Goal: Information Seeking & Learning: Learn about a topic

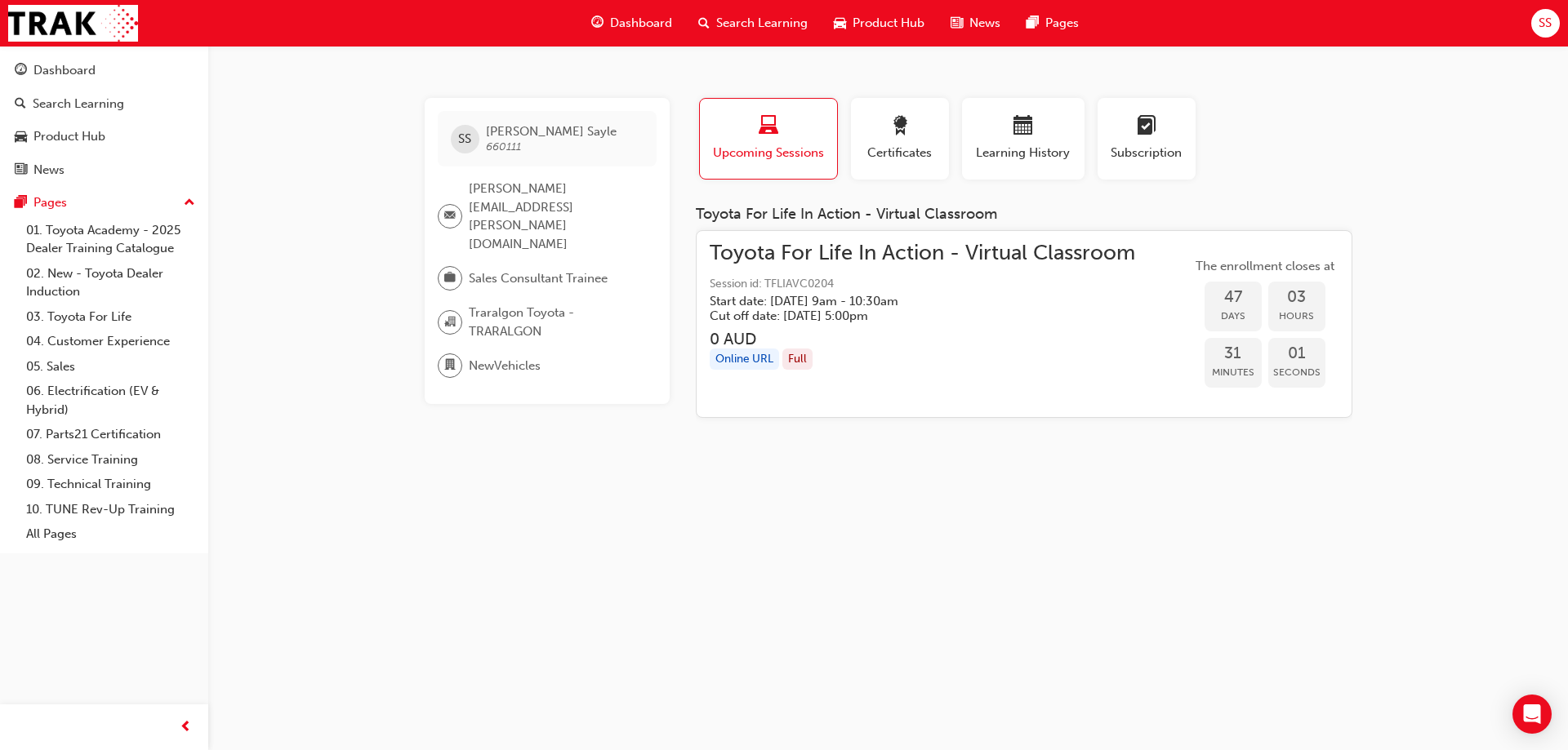
click at [712, 18] on div "Search Learning" at bounding box center [753, 23] width 136 height 33
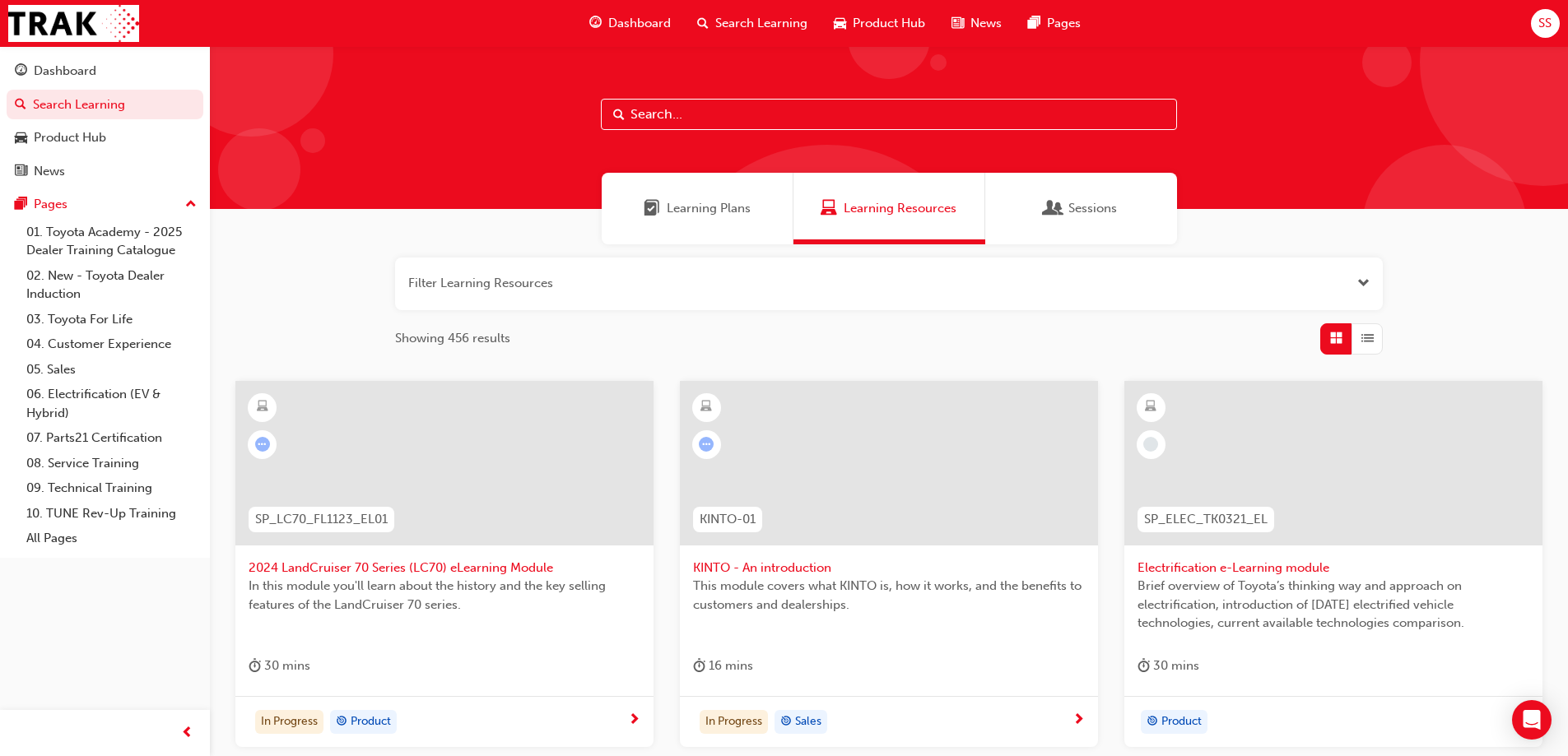
click at [739, 105] on input "text" at bounding box center [889, 114] width 576 height 31
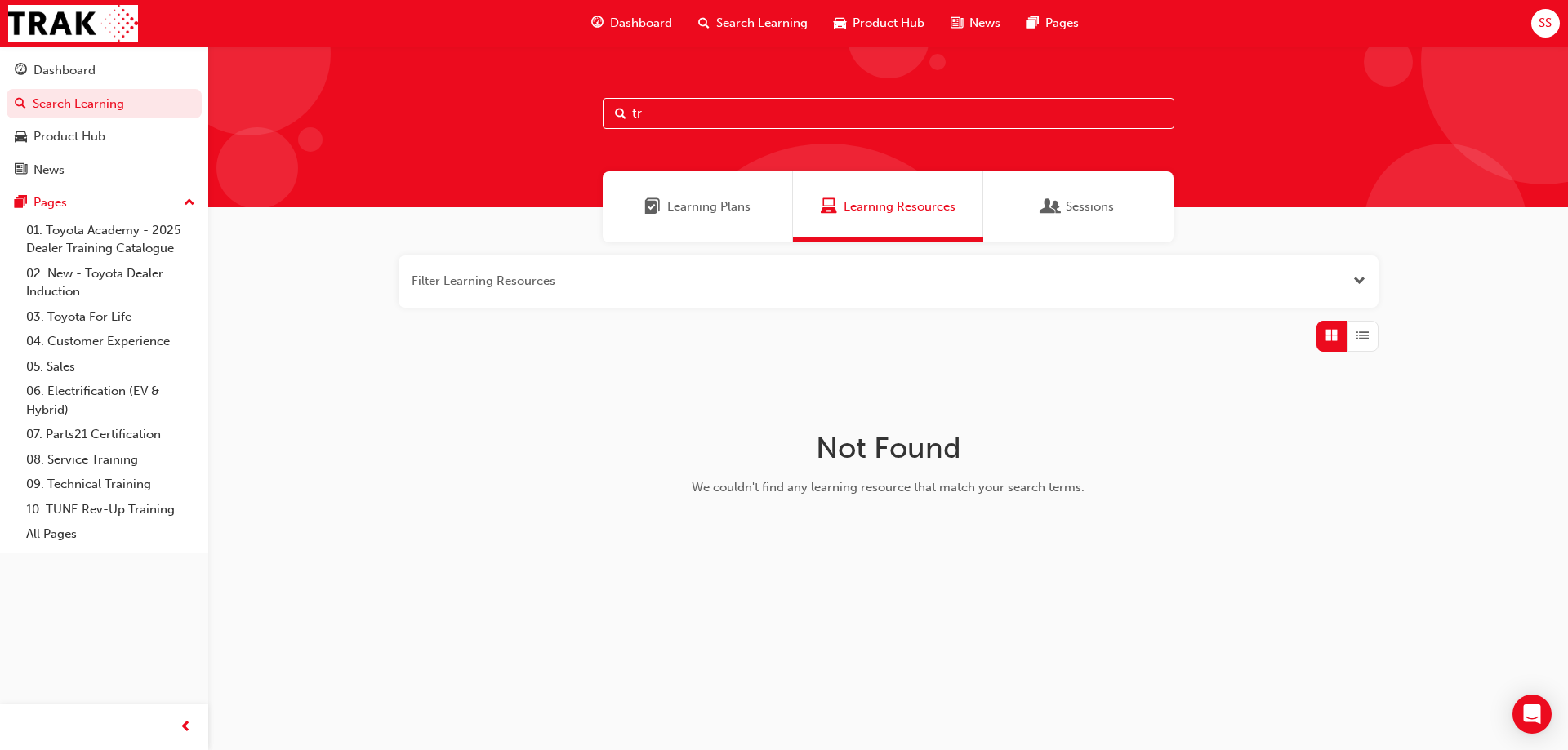
type input "t"
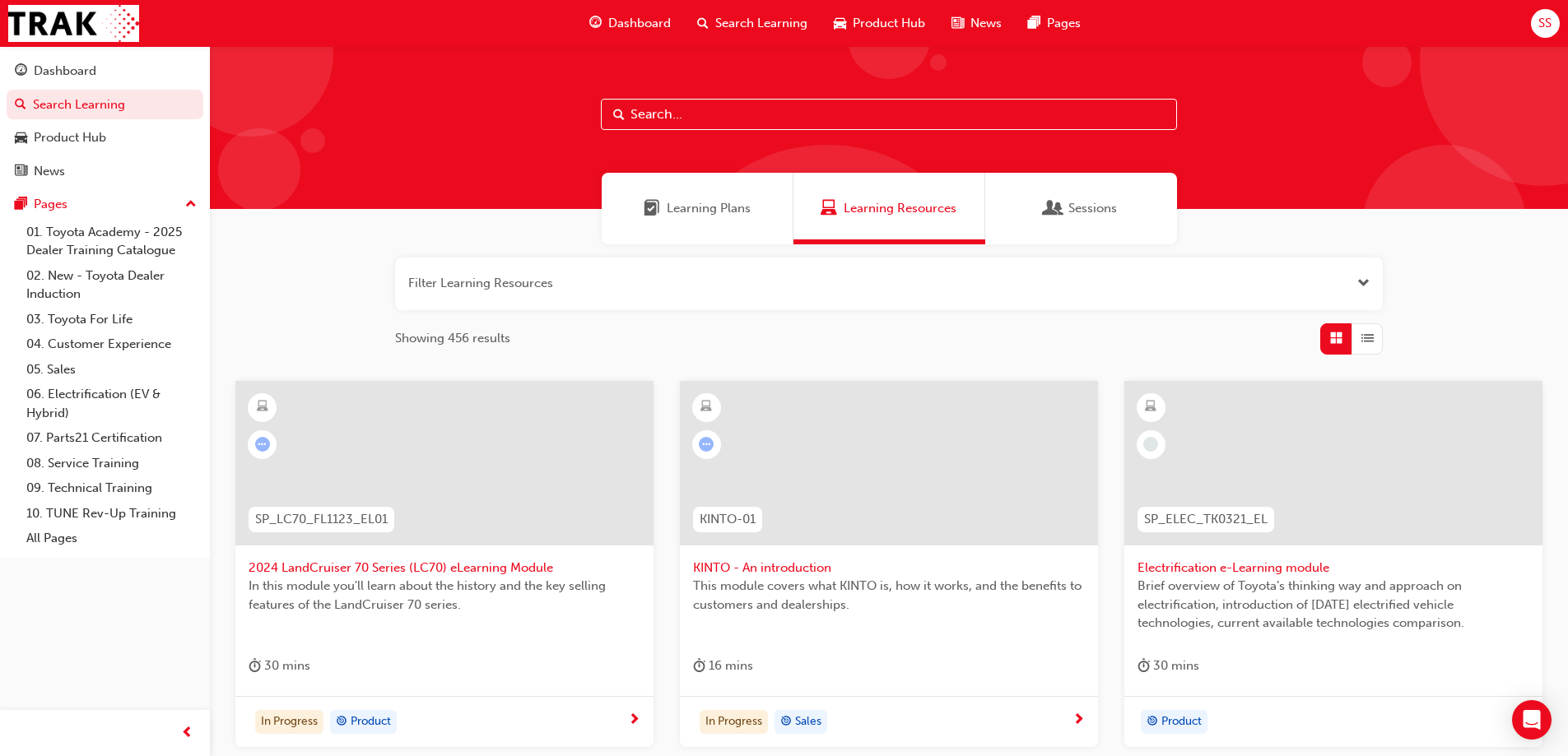
click at [777, 125] on input "text" at bounding box center [889, 114] width 576 height 31
type input "australian consumer law"
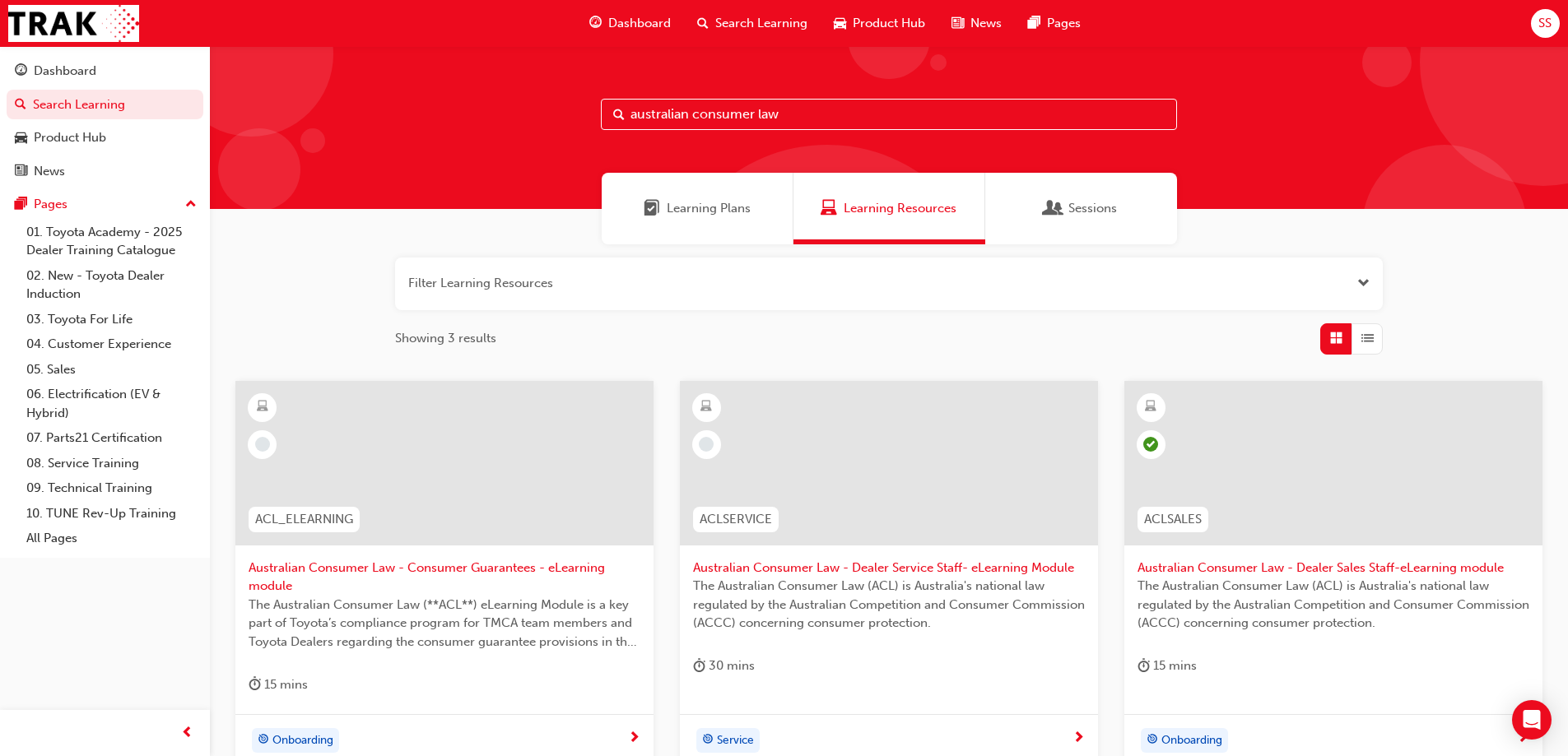
click at [605, 411] on div at bounding box center [444, 463] width 418 height 165
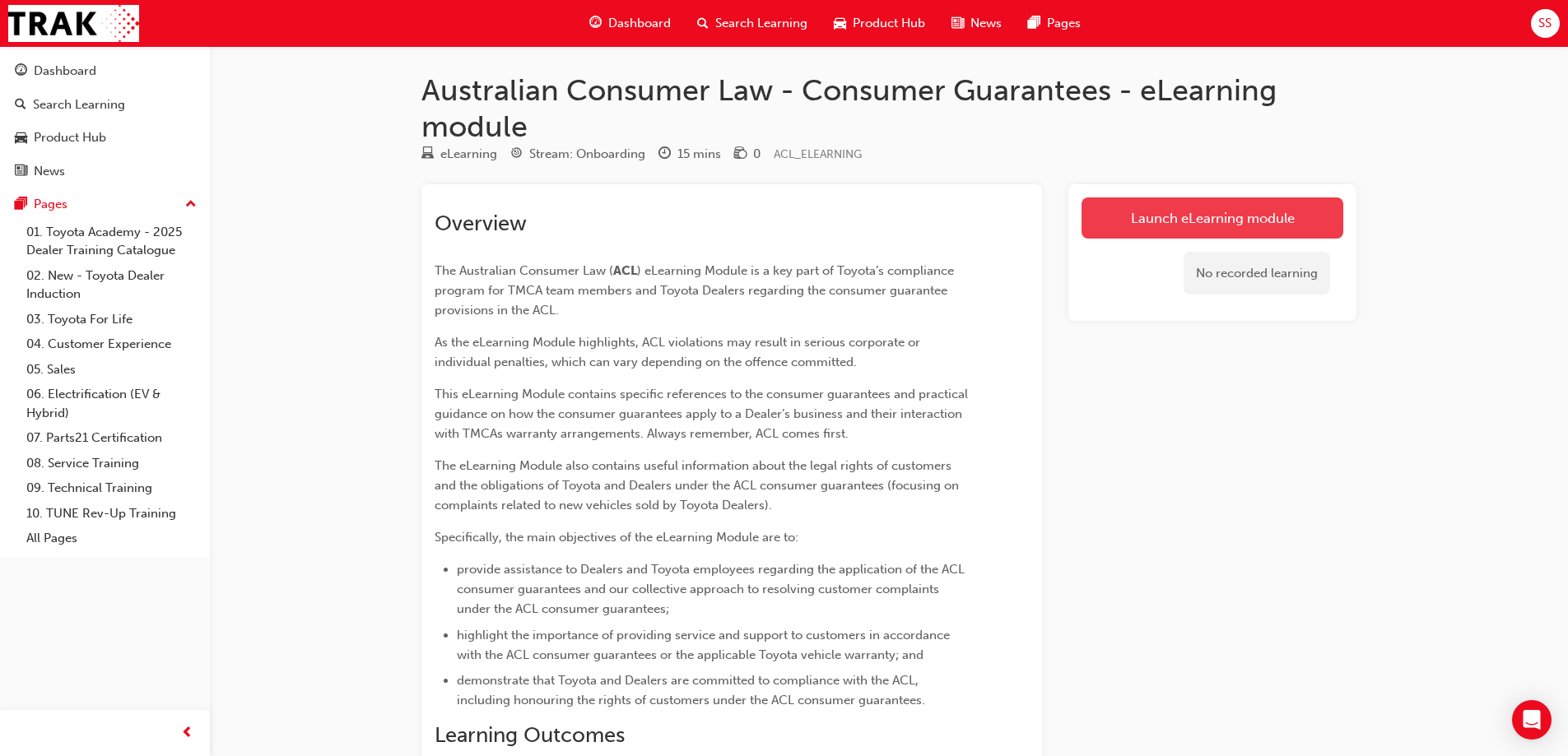
click at [1164, 224] on link "Launch eLearning module" at bounding box center [1212, 218] width 262 height 41
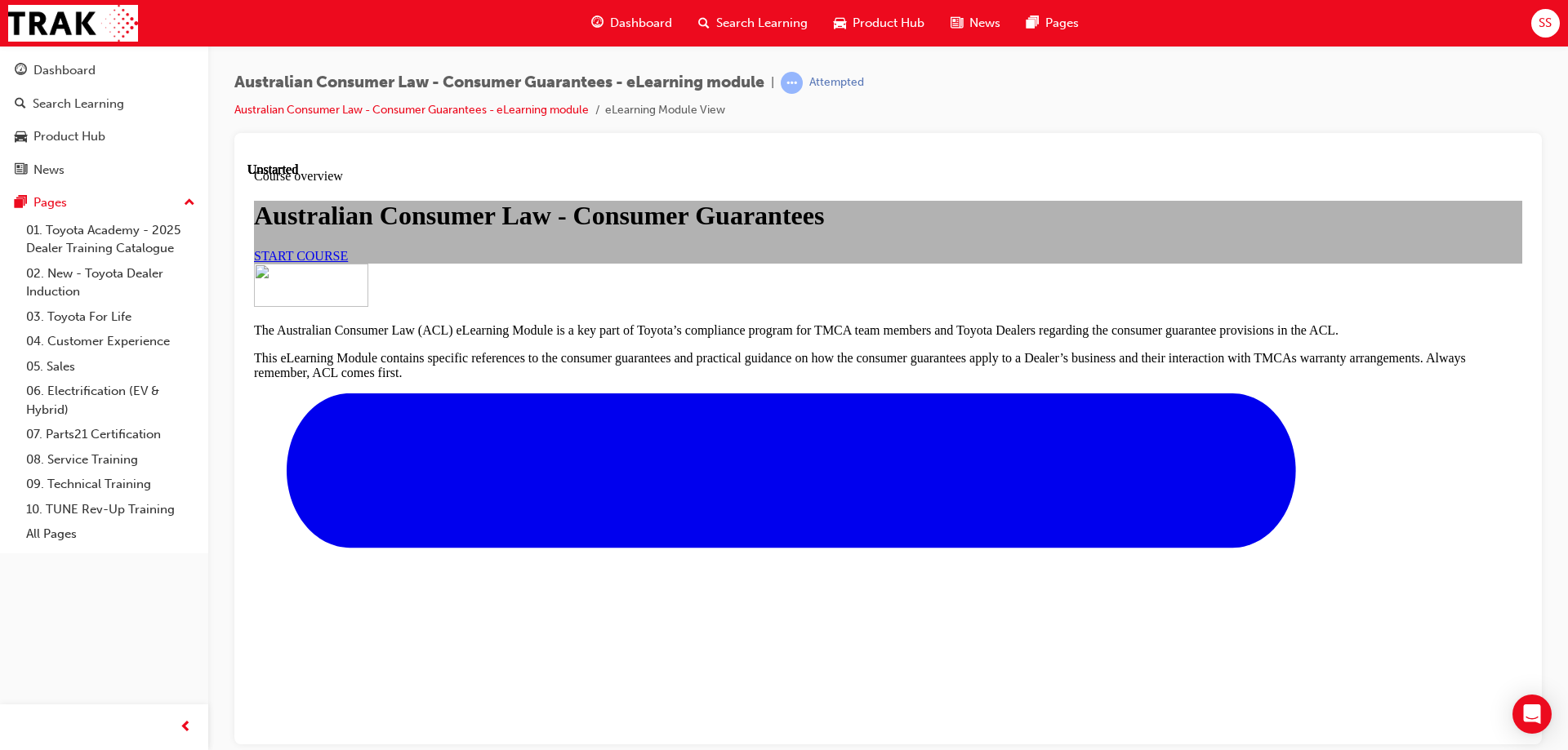
click at [652, 263] on div "START COURSE" at bounding box center [888, 255] width 1268 height 15
click at [348, 262] on link "START COURSE" at bounding box center [300, 255] width 94 height 14
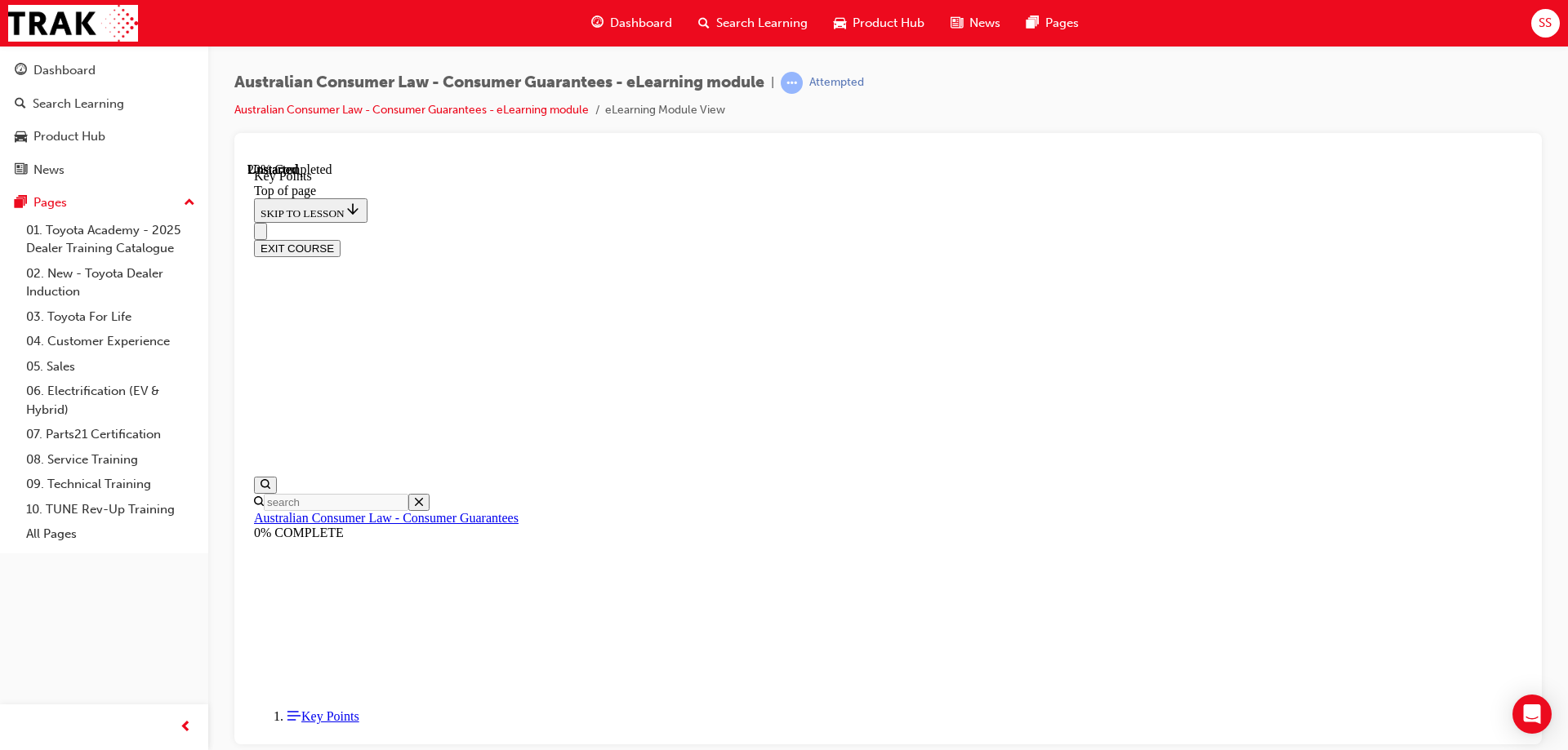
scroll to position [459, 0]
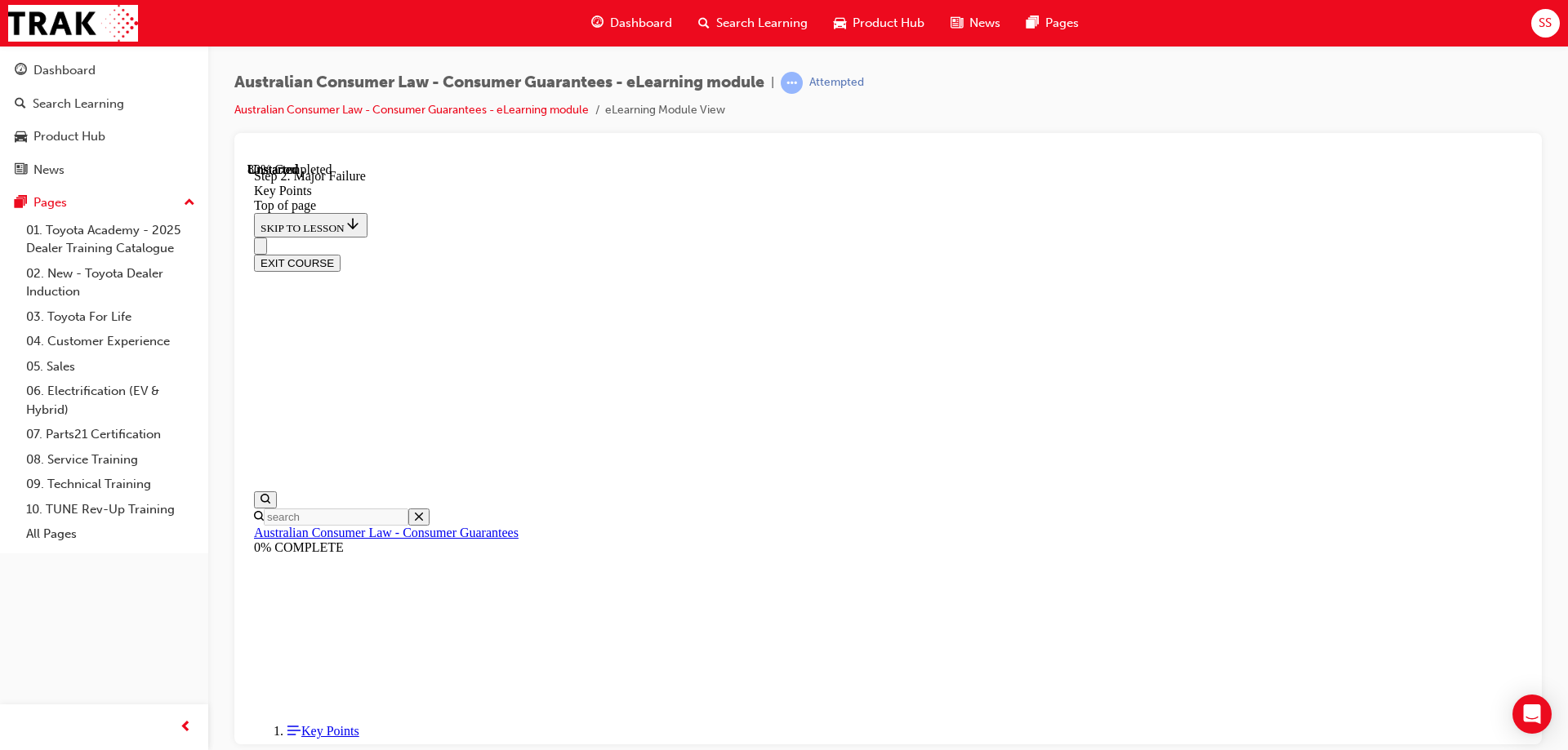
scroll to position [3031, 0]
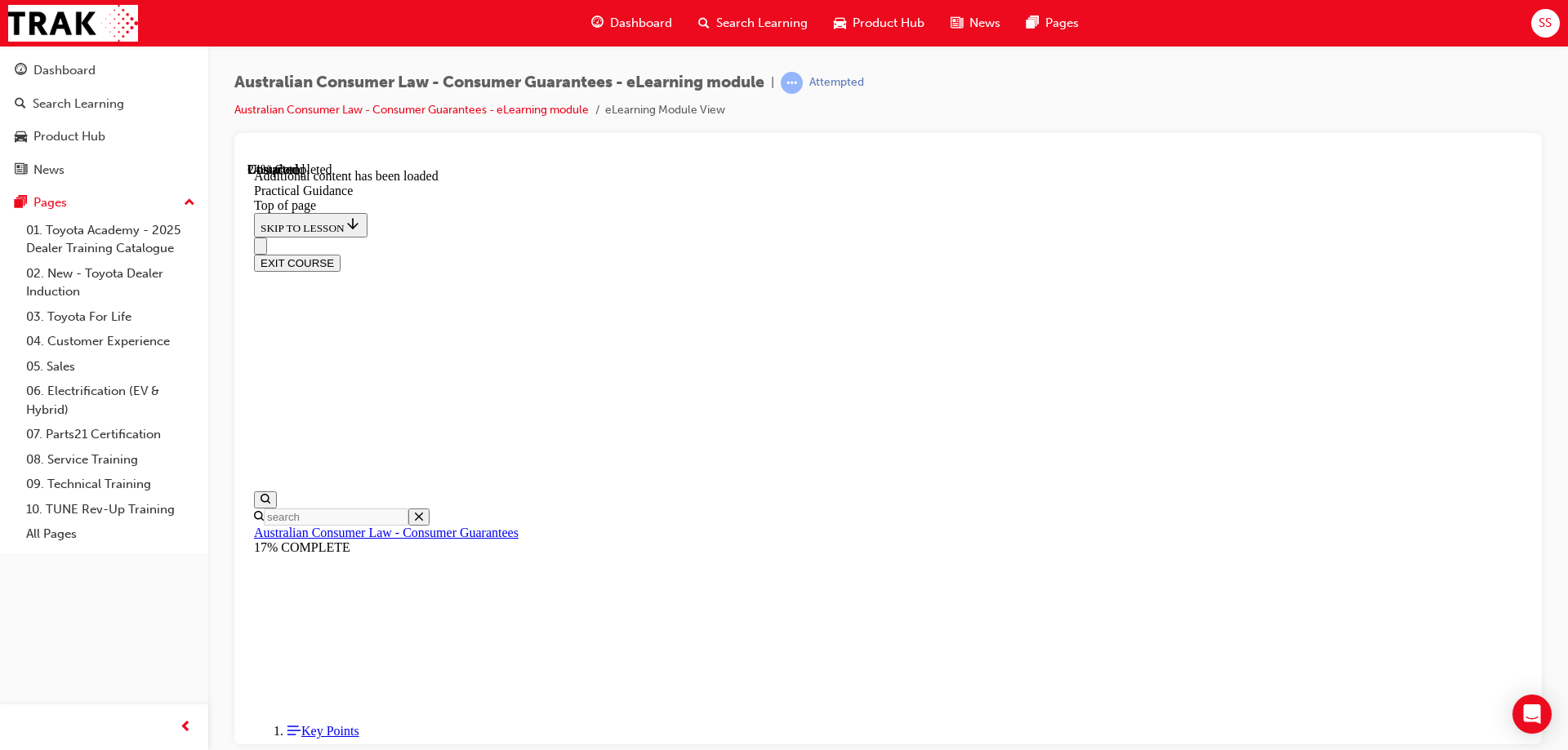
scroll to position [1037, 0]
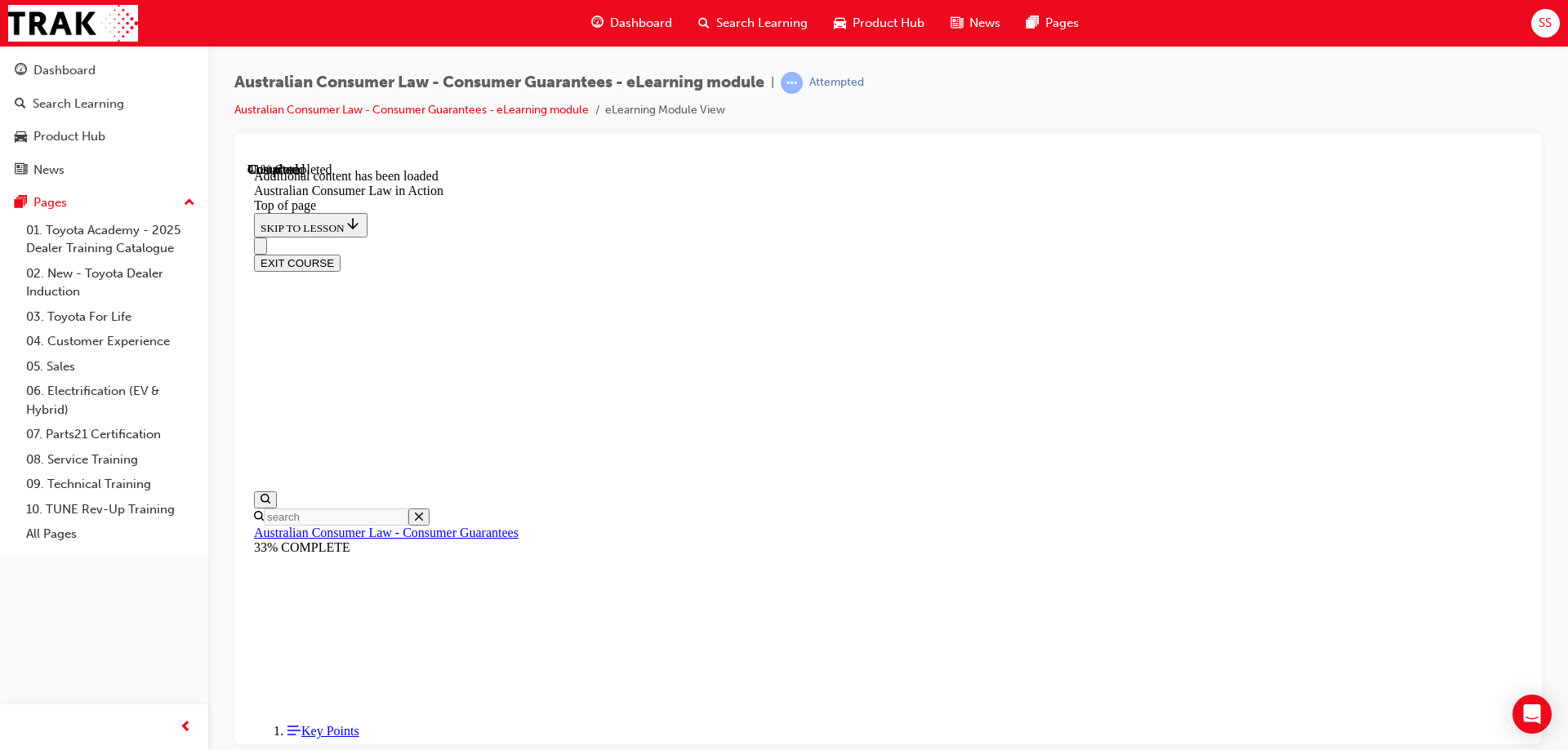
scroll to position [1545, 0]
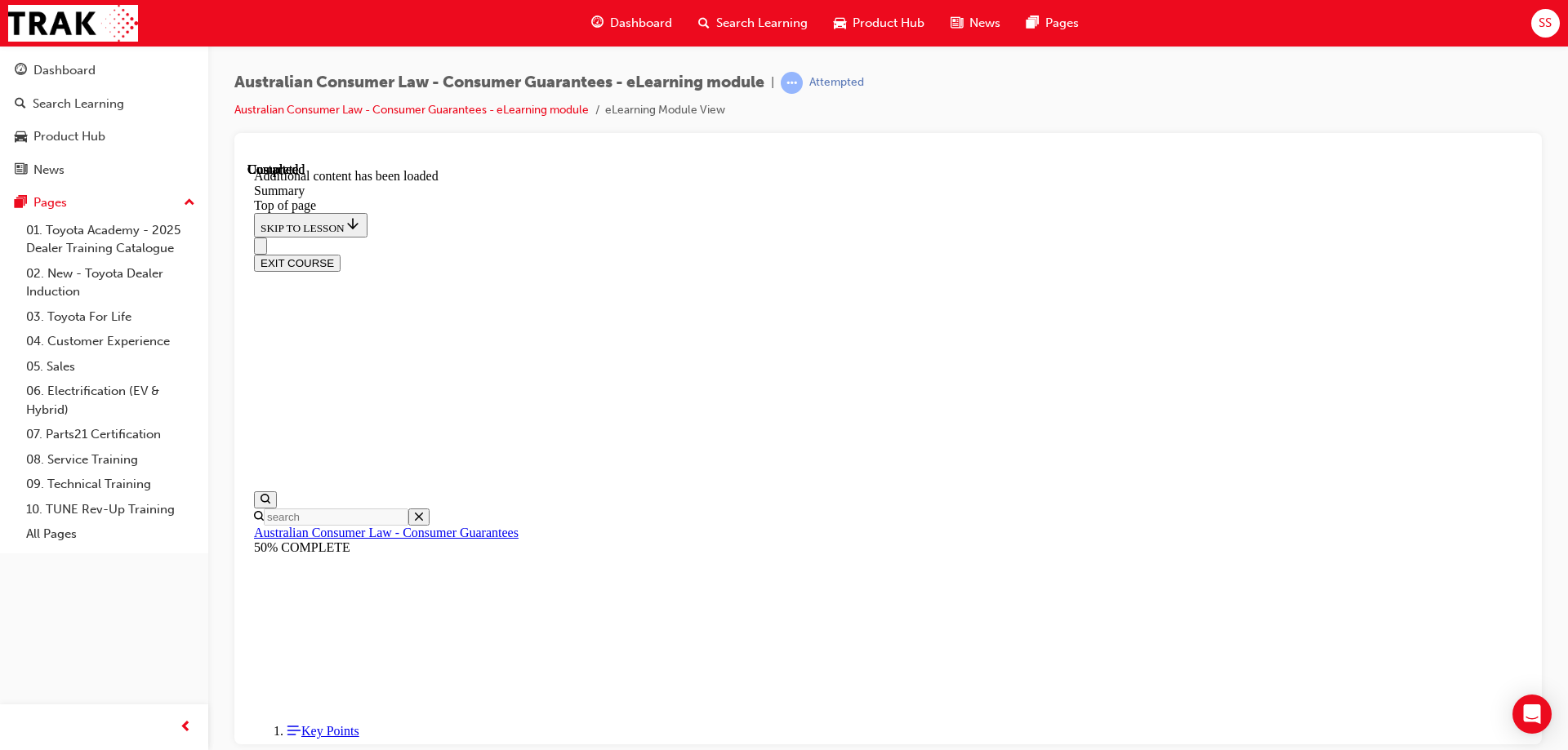
scroll to position [0, 0]
drag, startPoint x: 971, startPoint y: 495, endPoint x: 1093, endPoint y: 495, distance: 122.0
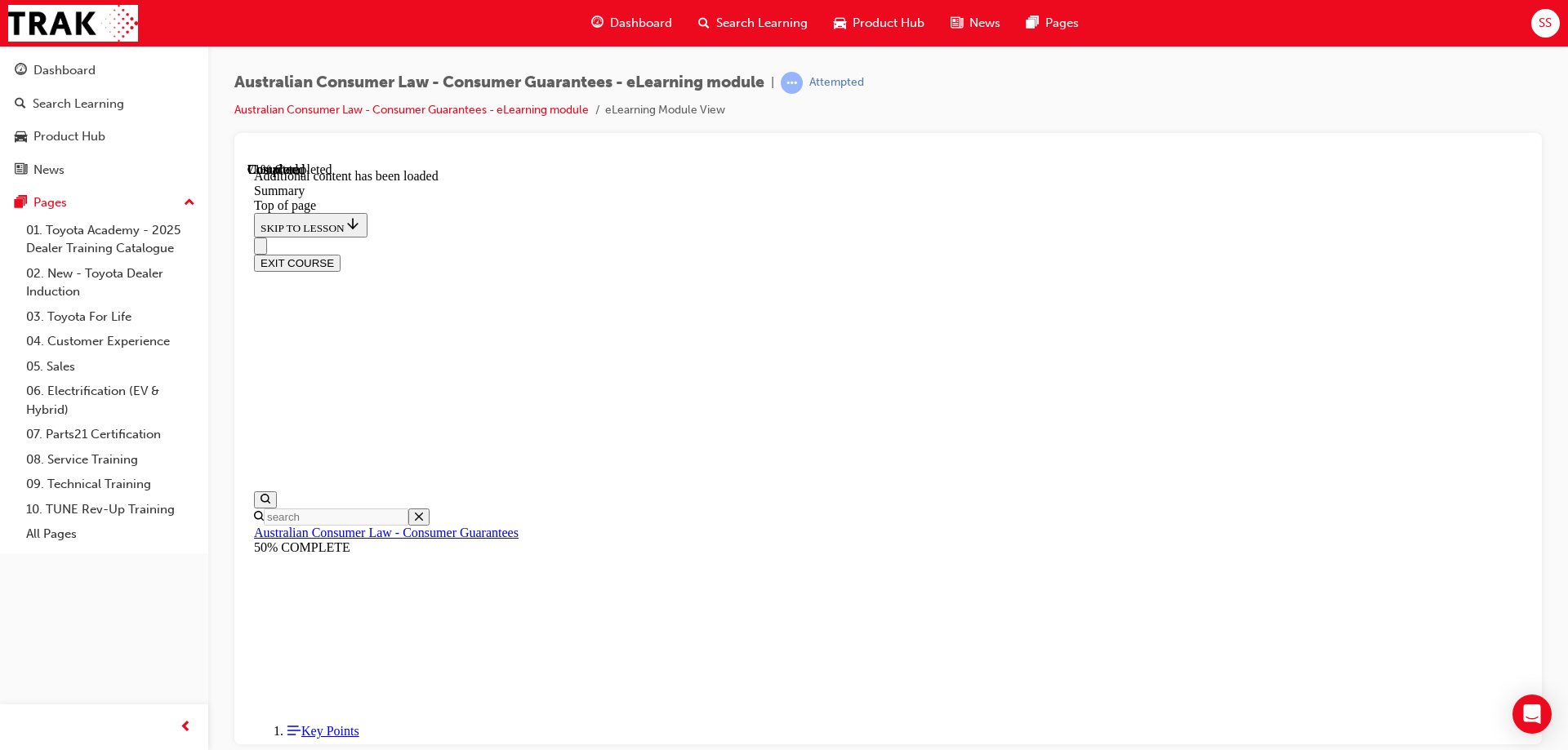
drag, startPoint x: 986, startPoint y: 609, endPoint x: 996, endPoint y: 610, distance: 10.0
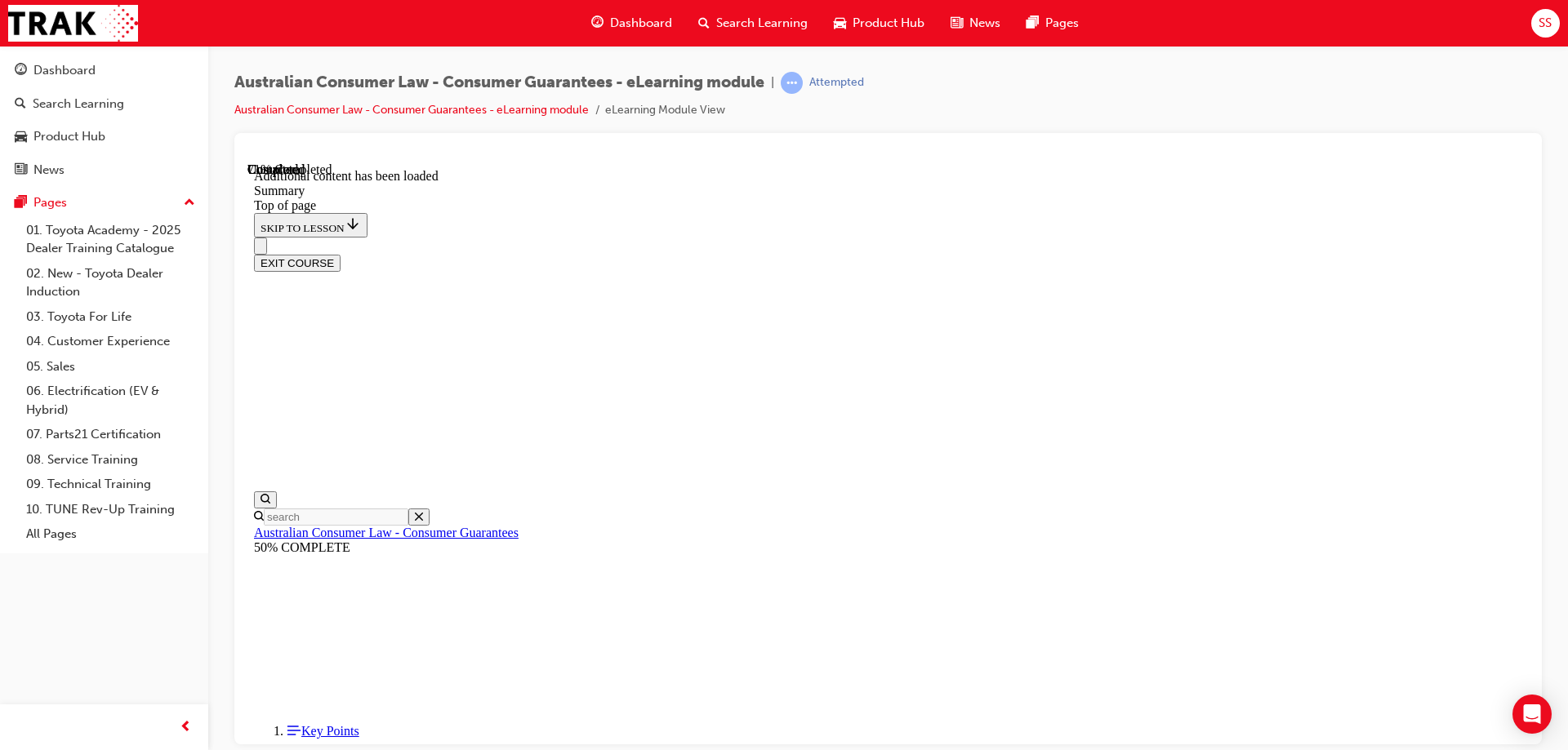
scroll to position [1529, 0]
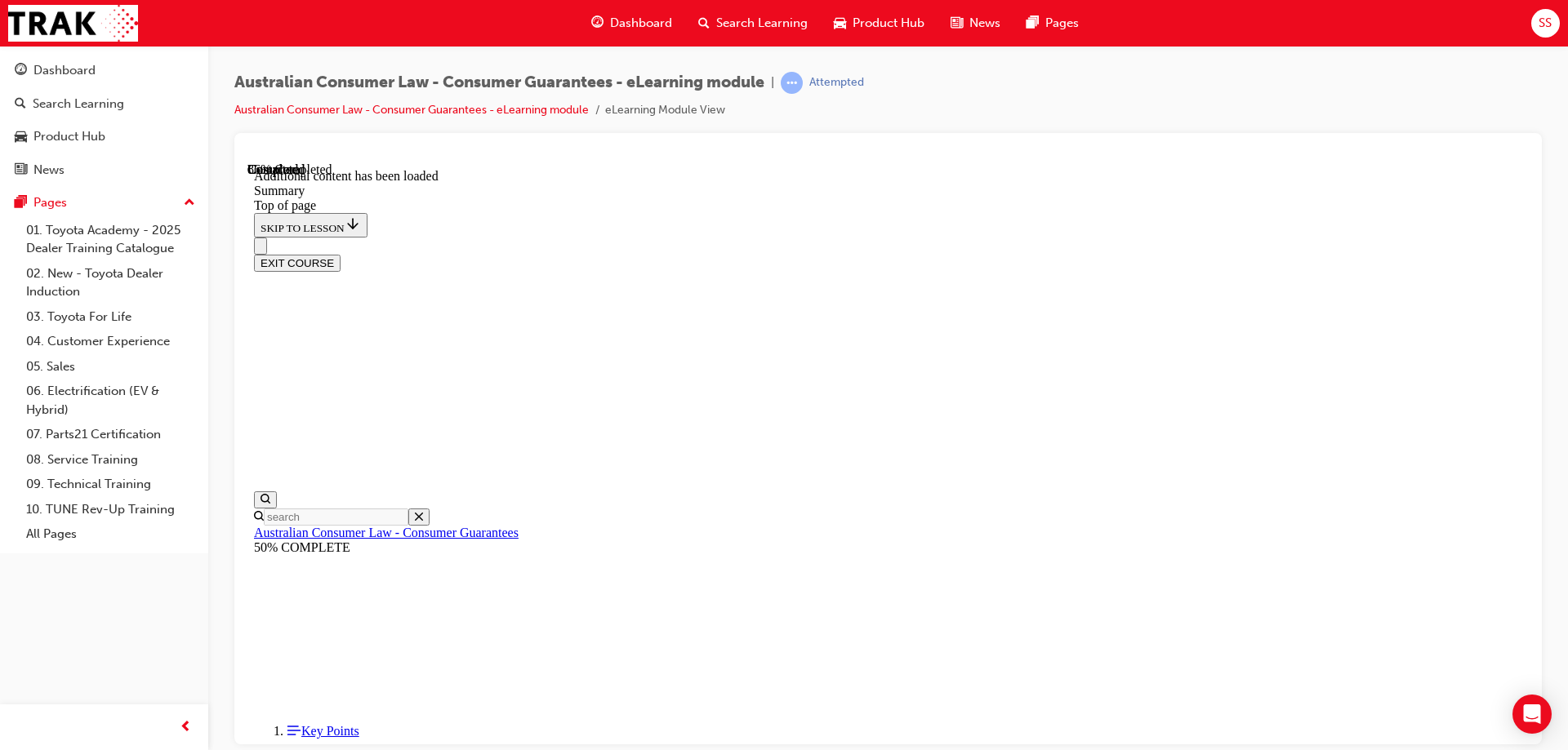
drag, startPoint x: 700, startPoint y: 478, endPoint x: 689, endPoint y: 512, distance: 35.7
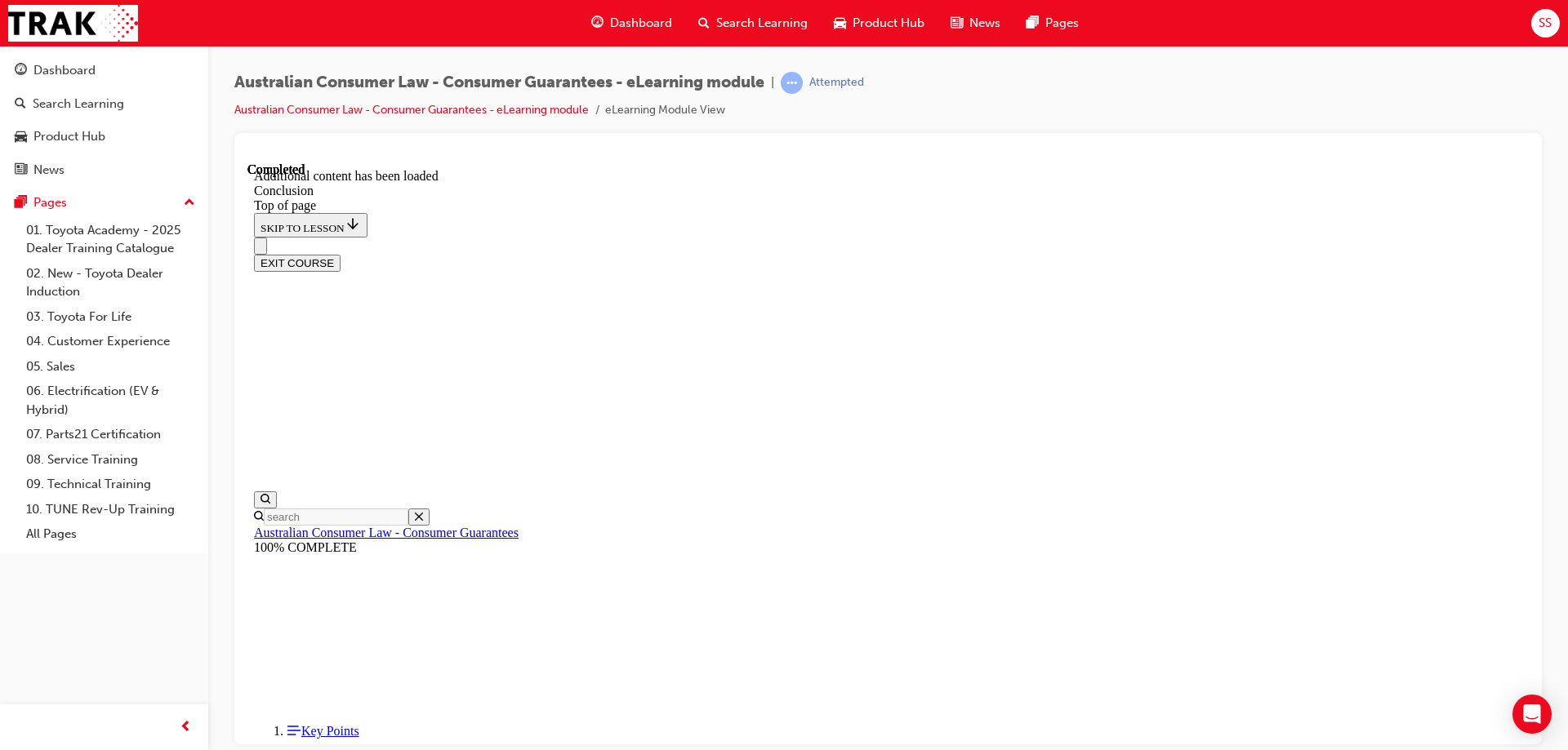
scroll to position [124, 0]
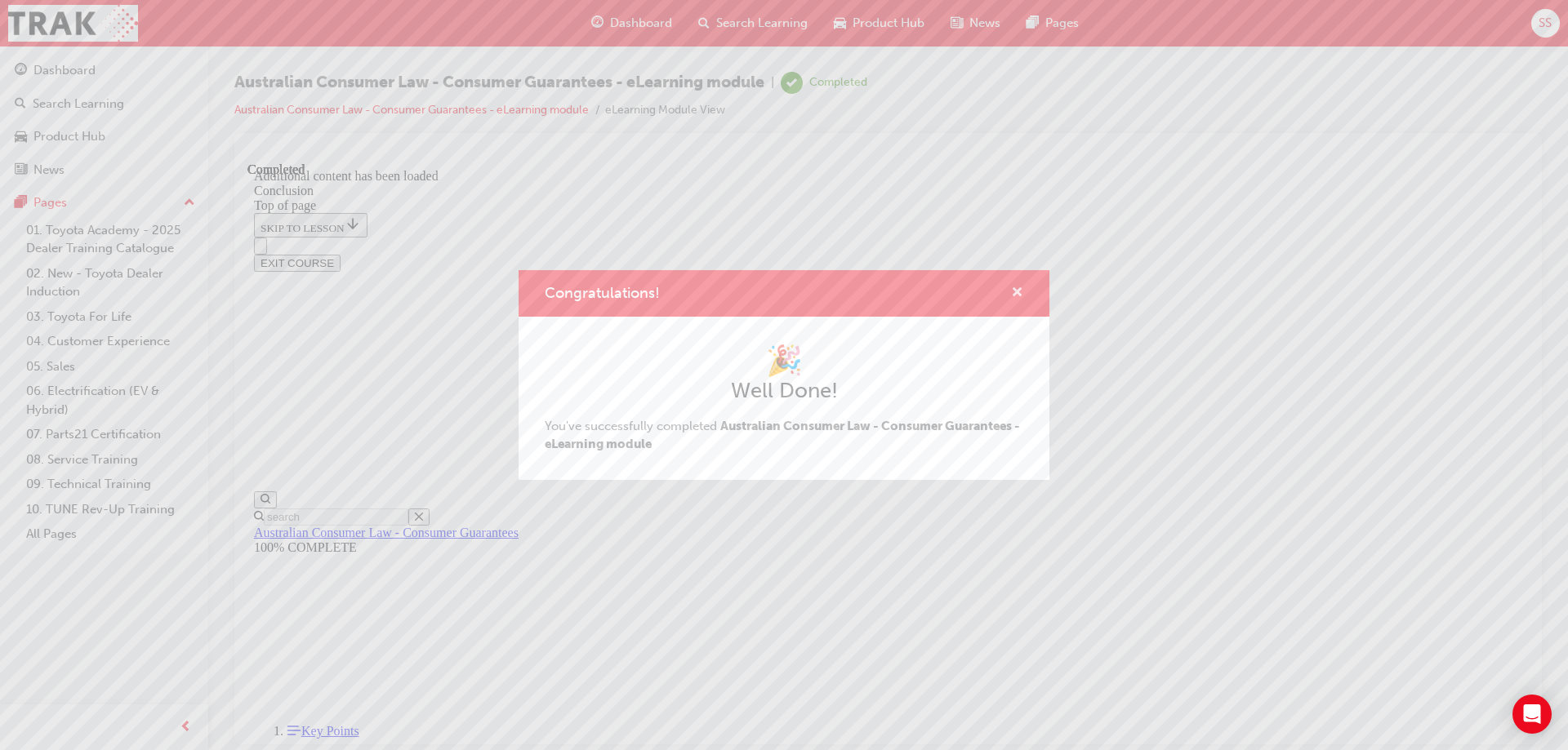
click at [1015, 295] on span "cross-icon" at bounding box center [1017, 294] width 12 height 15
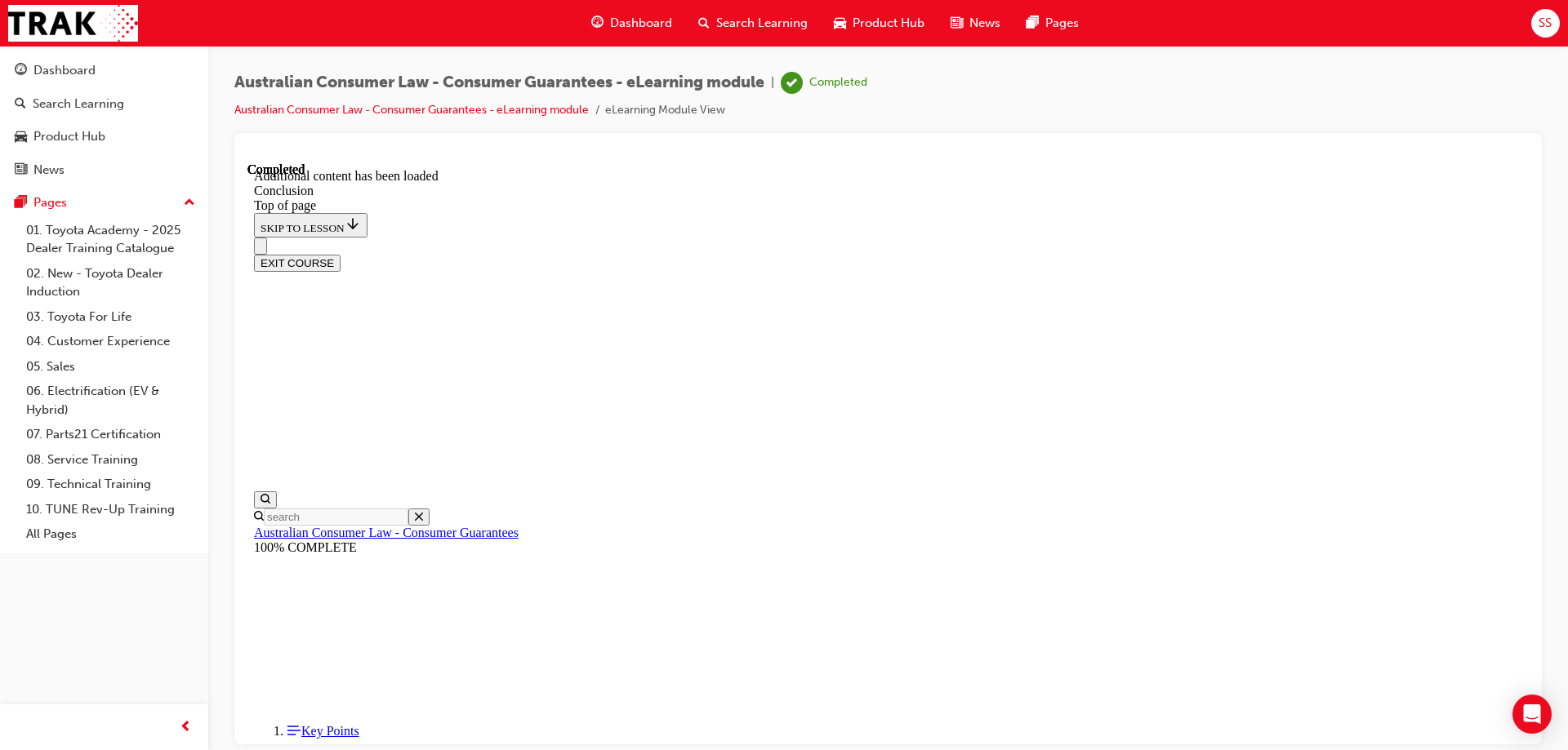
click at [340, 253] on button "EXIT COURSE" at bounding box center [296, 262] width 87 height 17
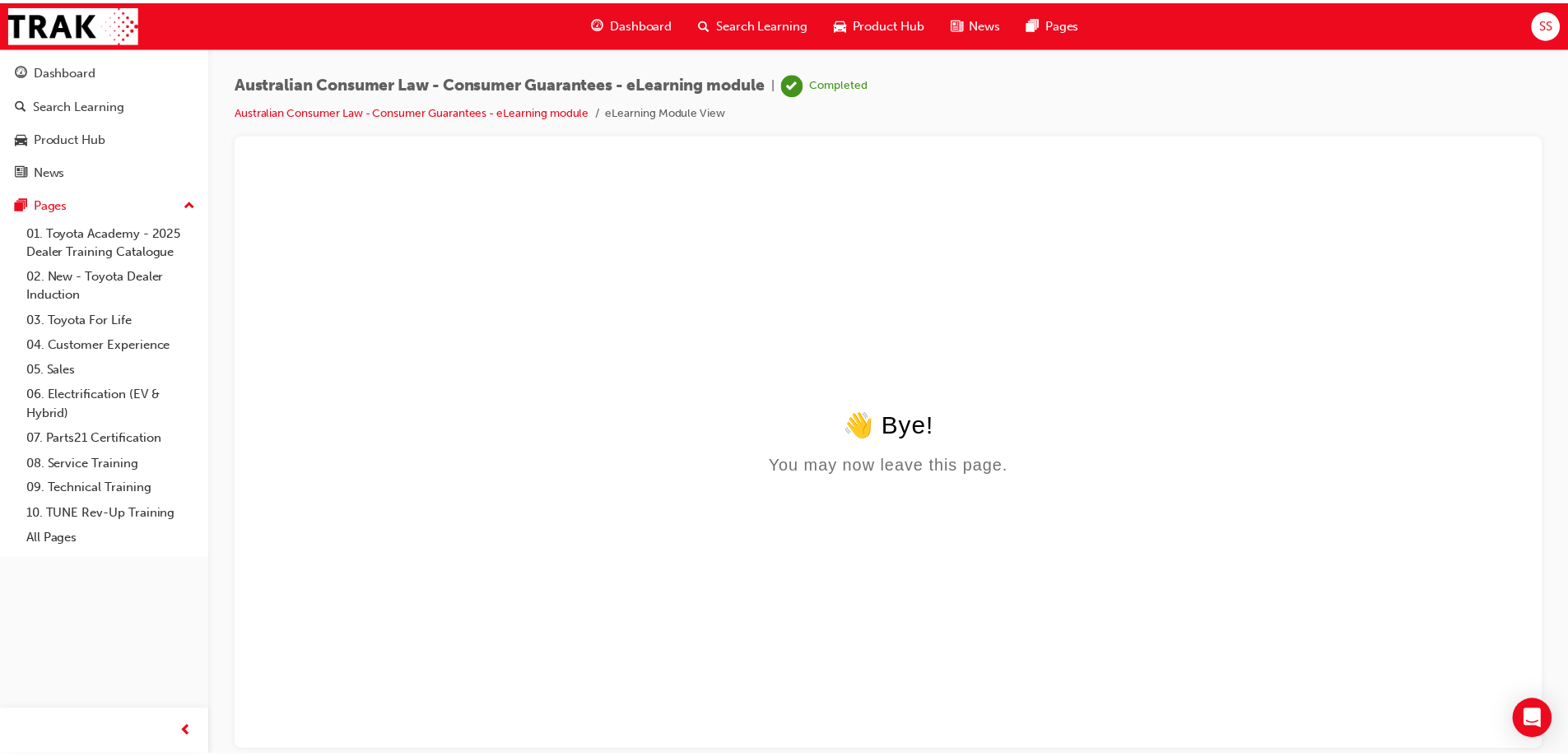
scroll to position [0, 0]
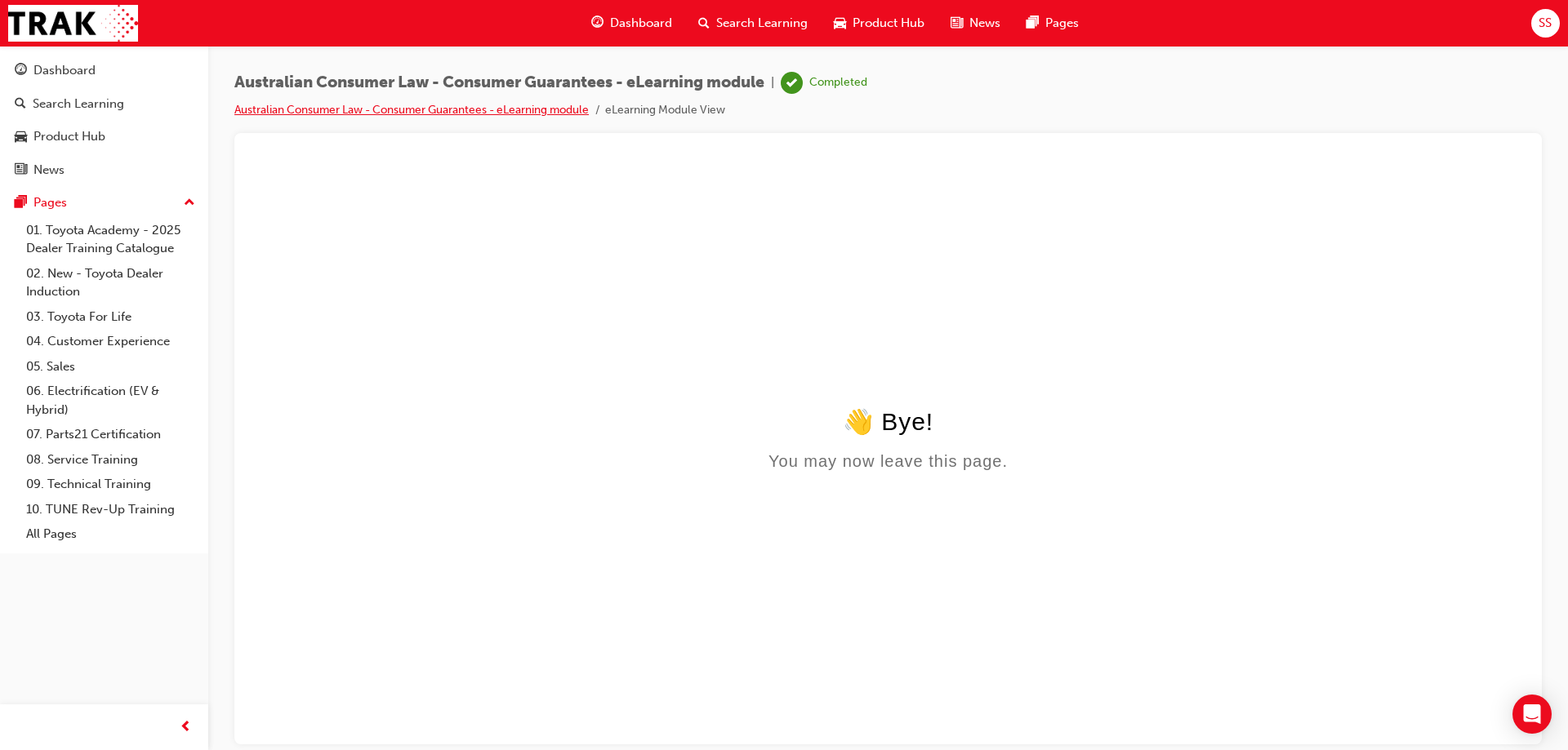
click at [438, 106] on link "Australian Consumer Law - Consumer Guarantees - eLearning module" at bounding box center [411, 110] width 354 height 14
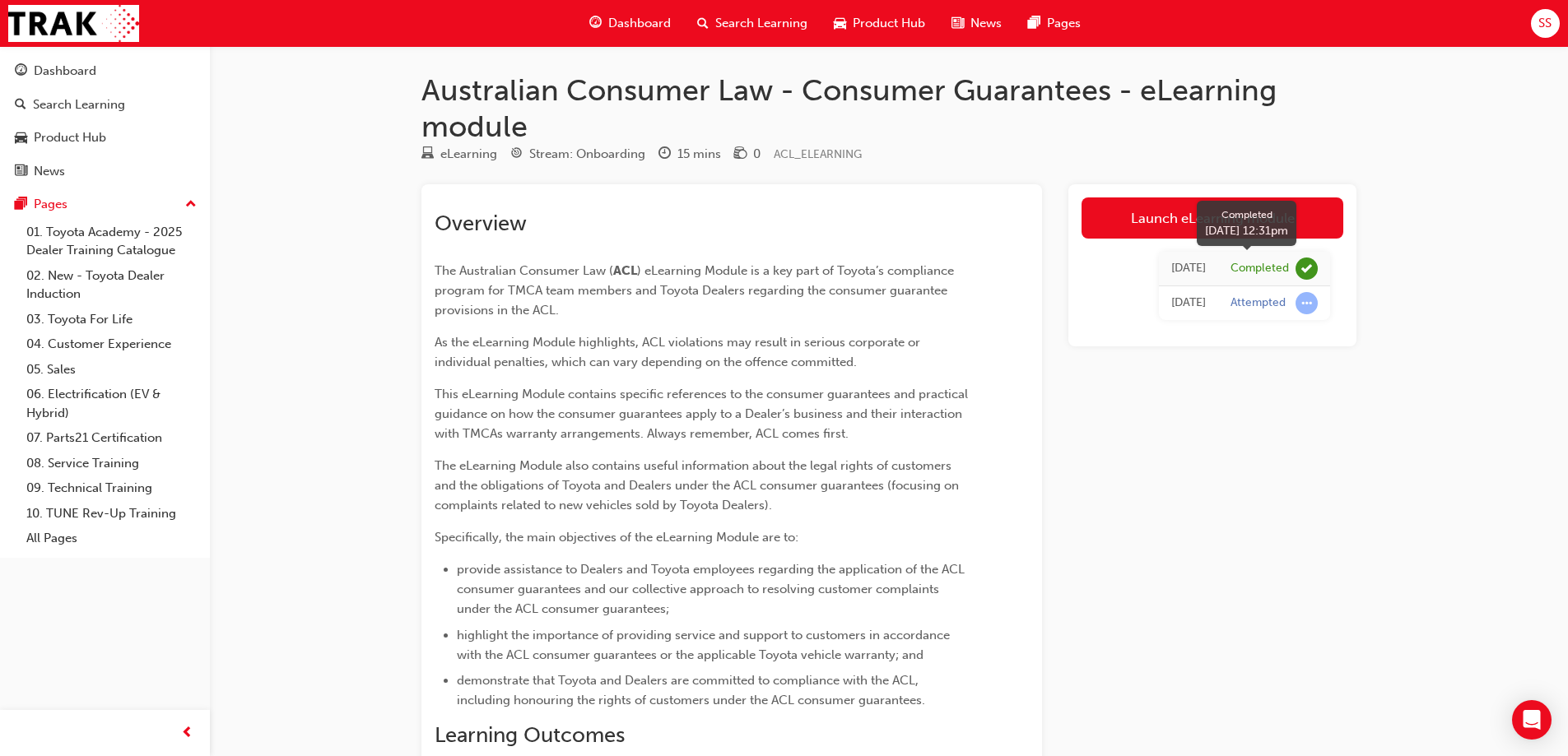
drag, startPoint x: 1252, startPoint y: 272, endPoint x: 1203, endPoint y: 282, distance: 50.0
click at [1252, 273] on div "Completed" at bounding box center [1260, 269] width 58 height 16
click at [1178, 292] on td "[DATE]" at bounding box center [1188, 302] width 59 height 34
click at [853, 17] on span "Product Hub" at bounding box center [889, 23] width 72 height 19
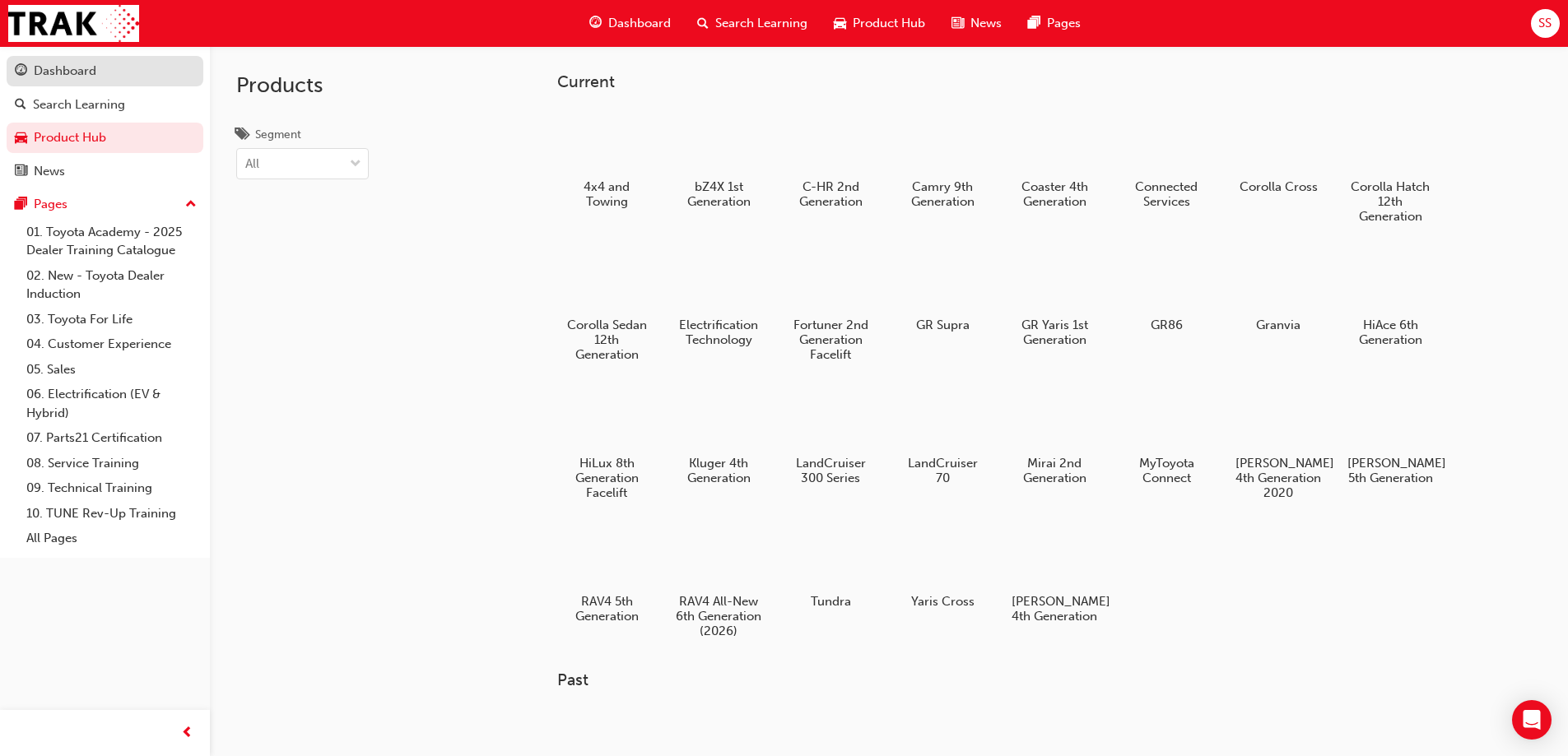
click at [116, 69] on div "Dashboard" at bounding box center [105, 70] width 181 height 20
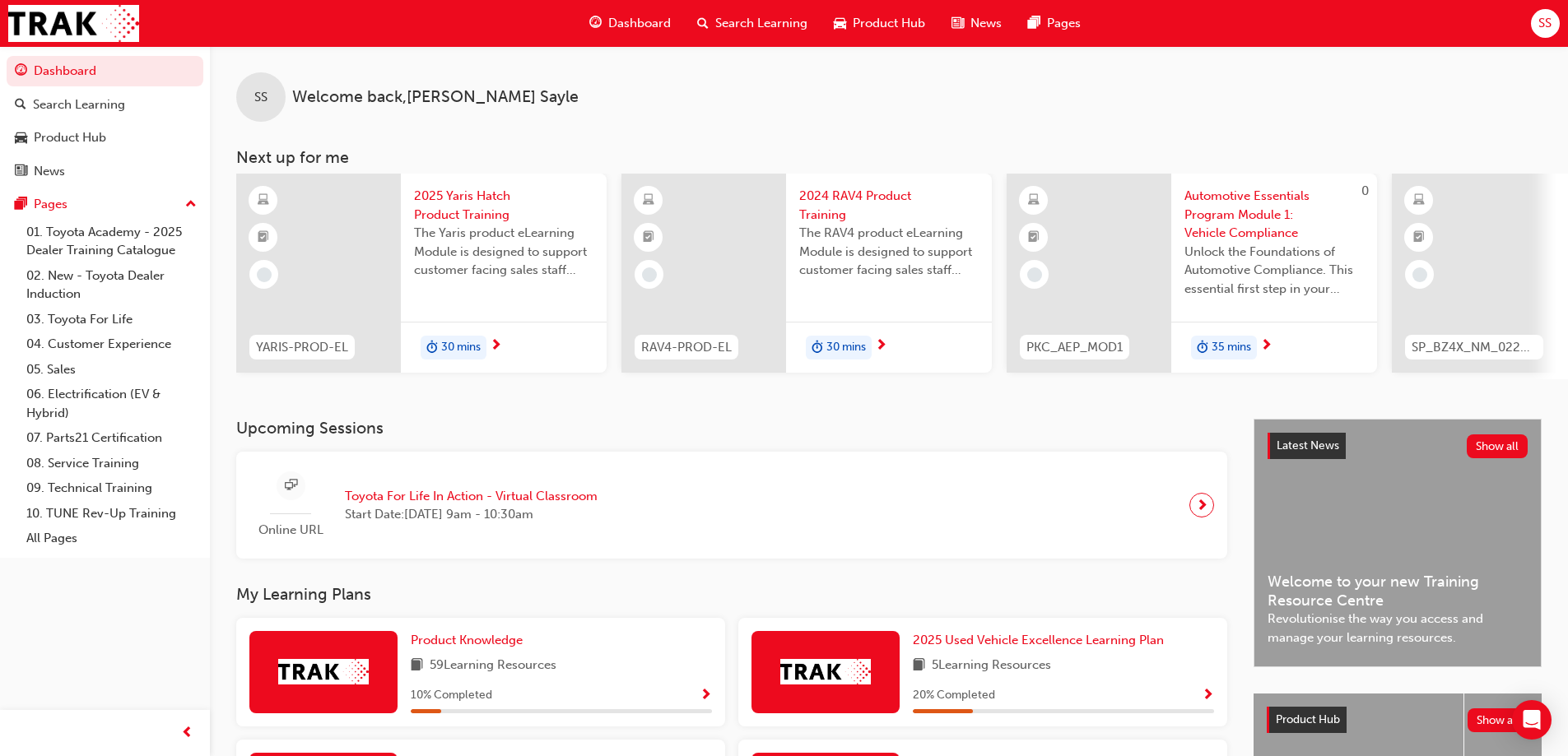
scroll to position [165, 0]
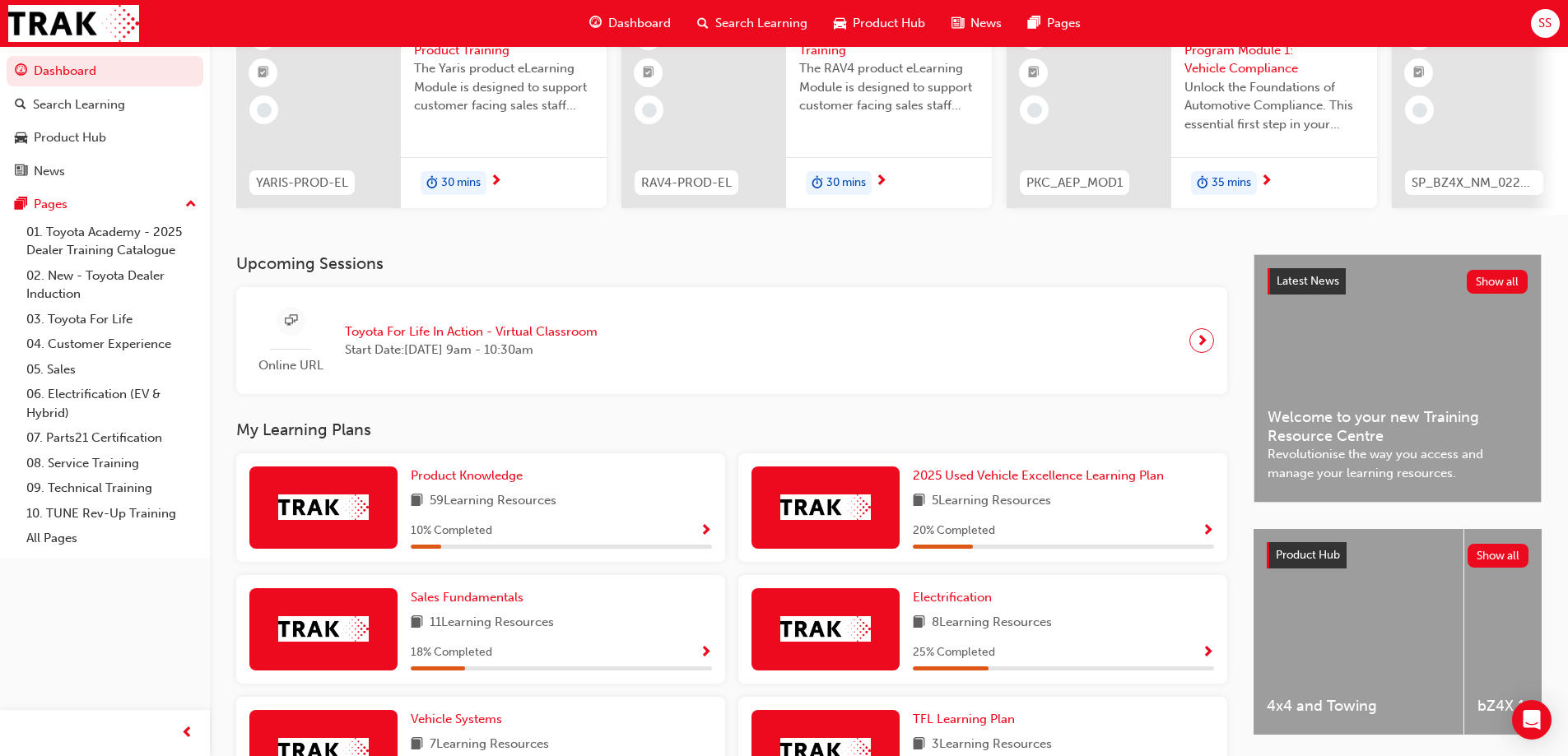
click at [1533, 18] on div "SS" at bounding box center [1545, 23] width 29 height 29
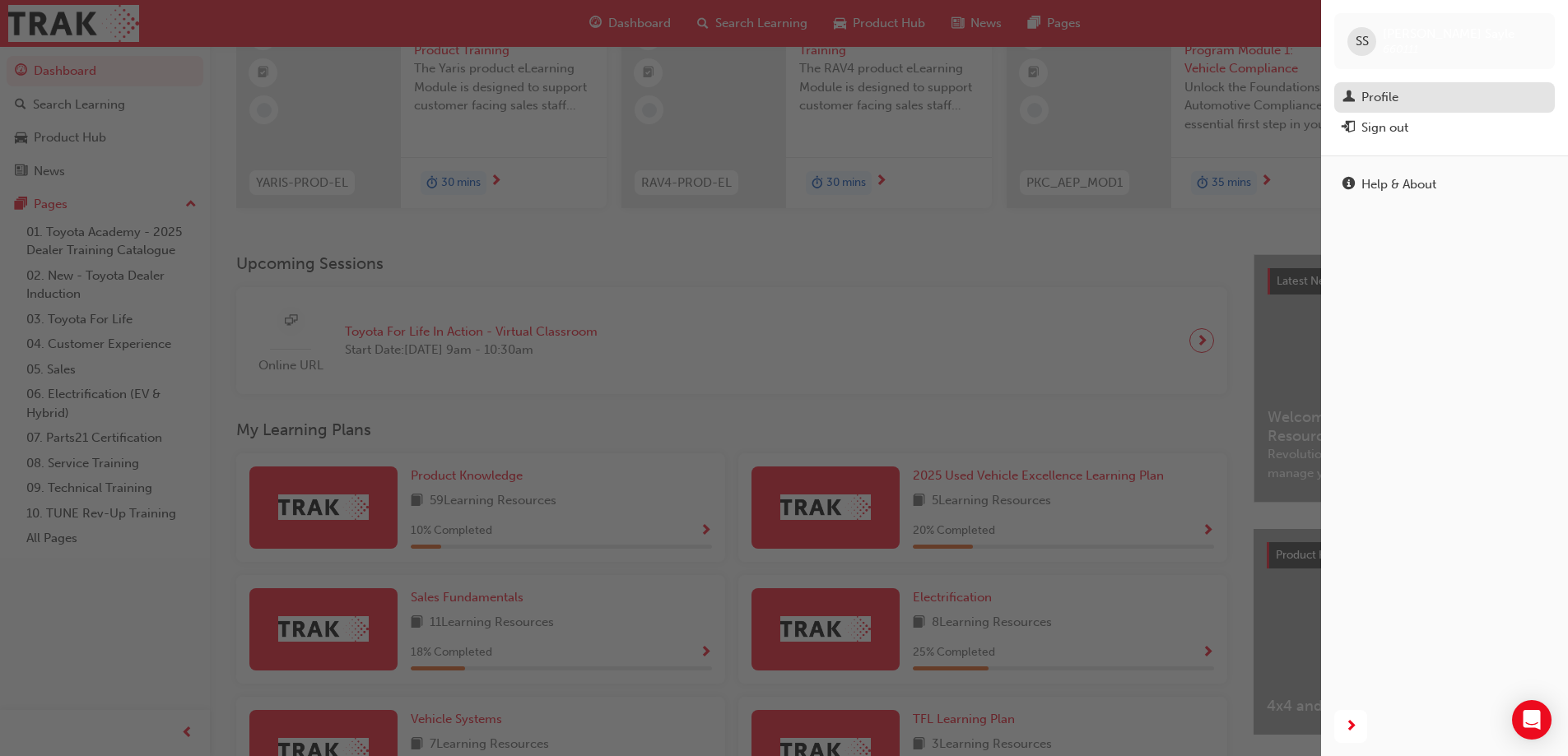
click at [1438, 106] on div "Profile" at bounding box center [1445, 97] width 204 height 20
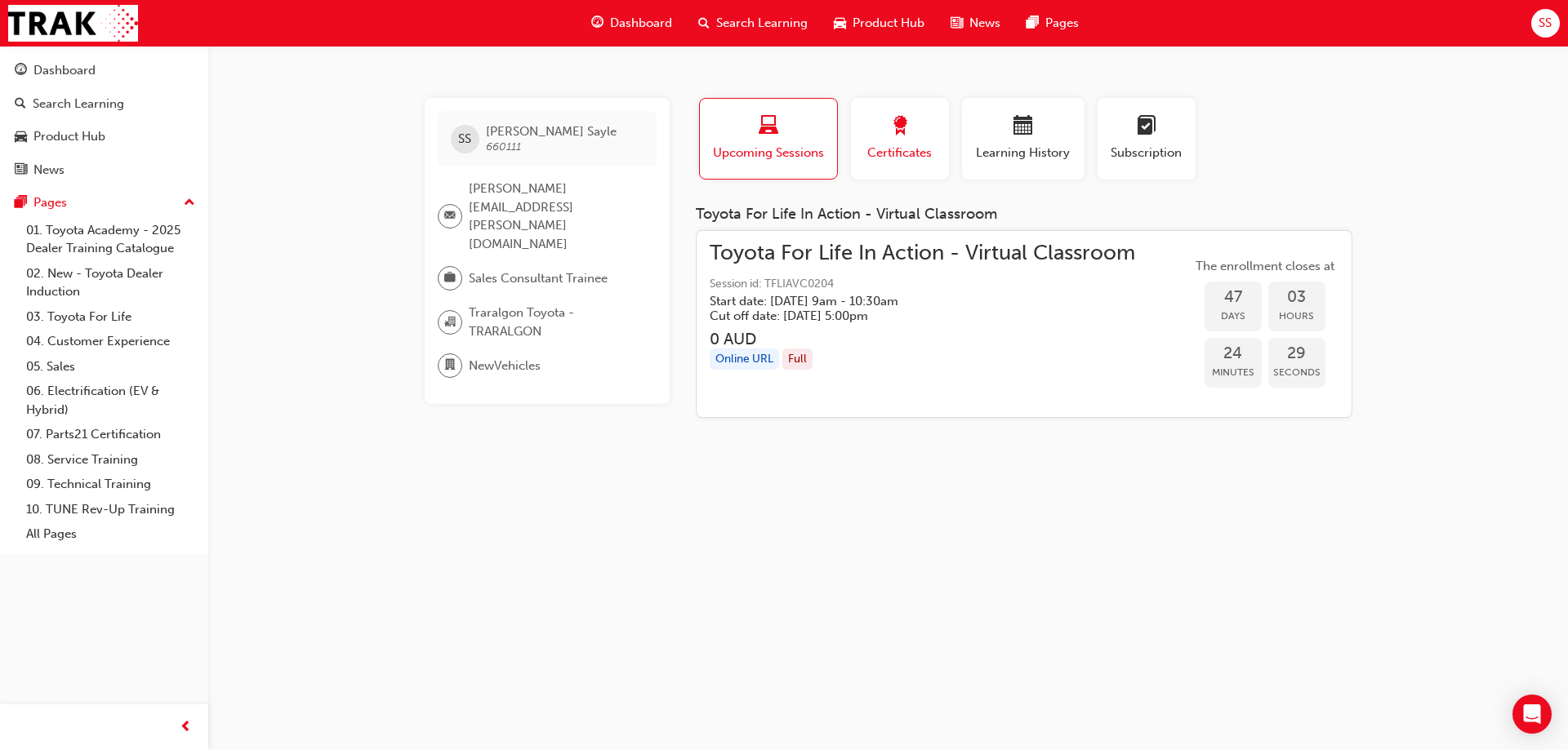
click at [915, 139] on div "button" at bounding box center [900, 128] width 73 height 25
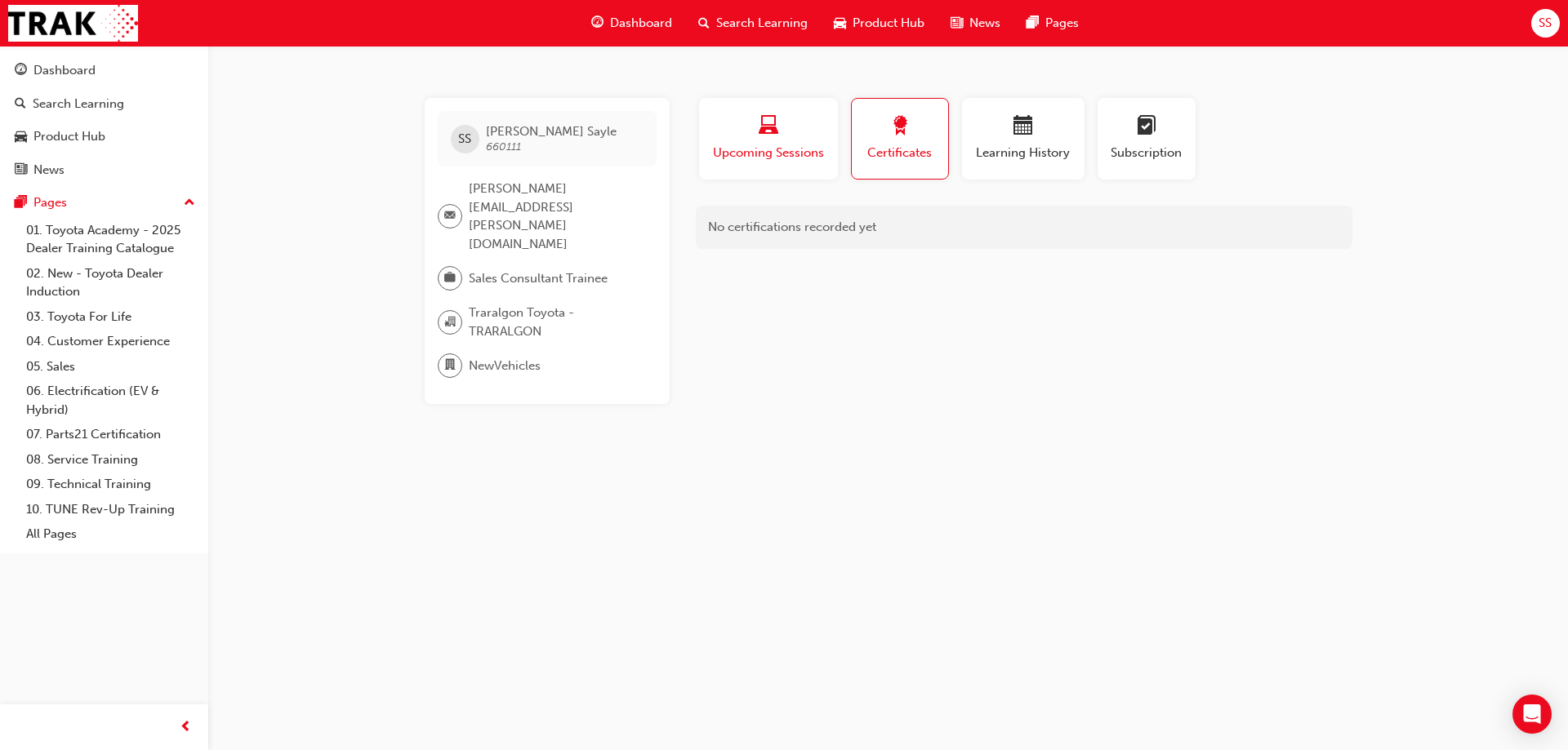
click at [776, 135] on span "laptop-icon" at bounding box center [769, 127] width 19 height 22
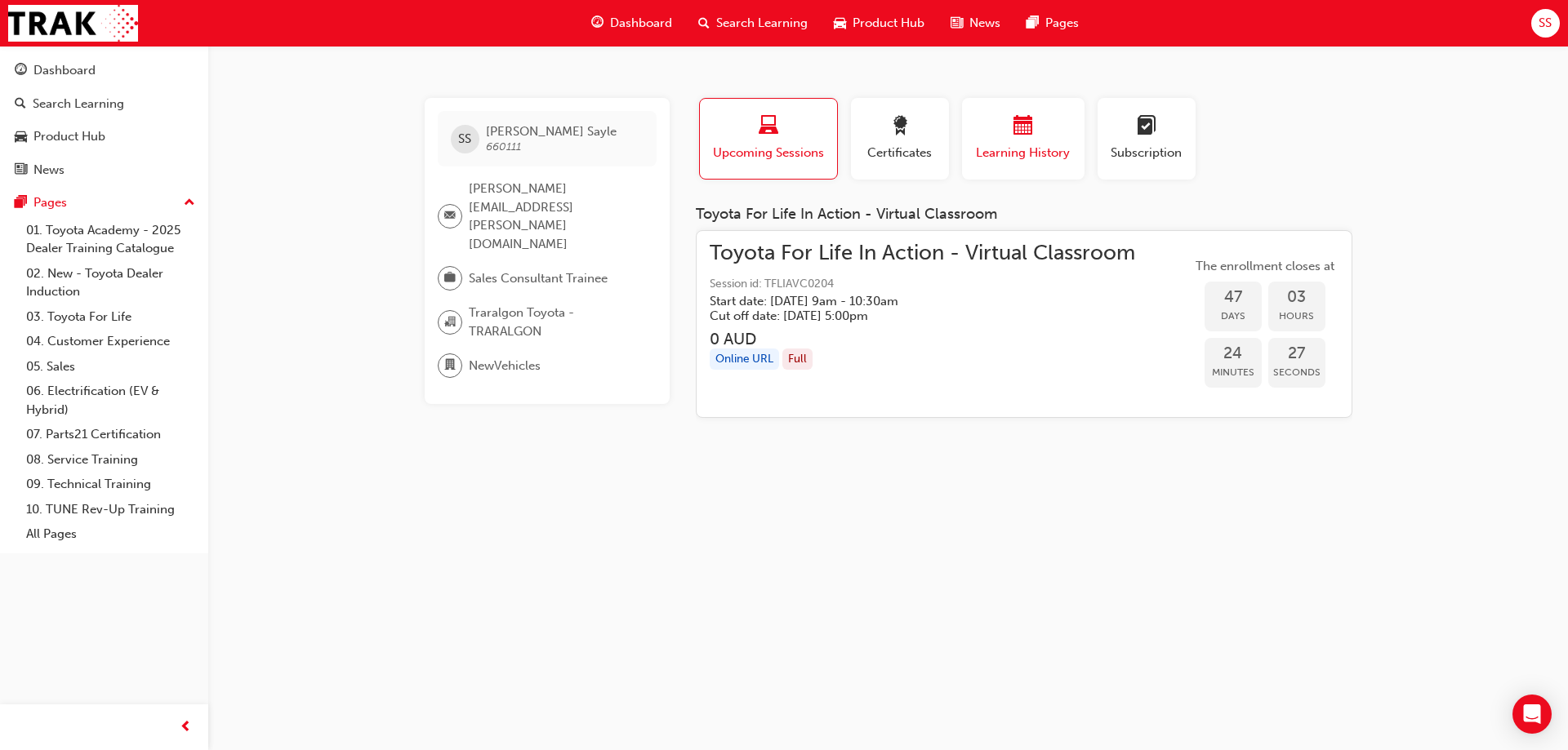
click at [1065, 157] on span "Learning History" at bounding box center [1023, 152] width 98 height 18
